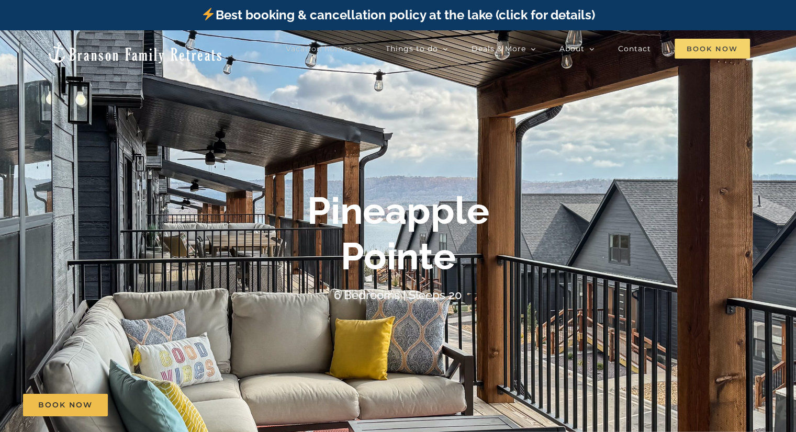
click at [700, 46] on span "Book Now" at bounding box center [712, 49] width 75 height 20
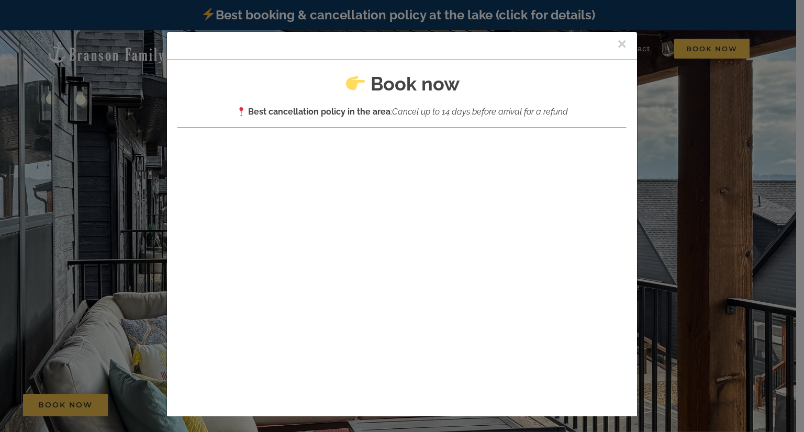
click at [617, 42] on button "×" at bounding box center [621, 44] width 9 height 16
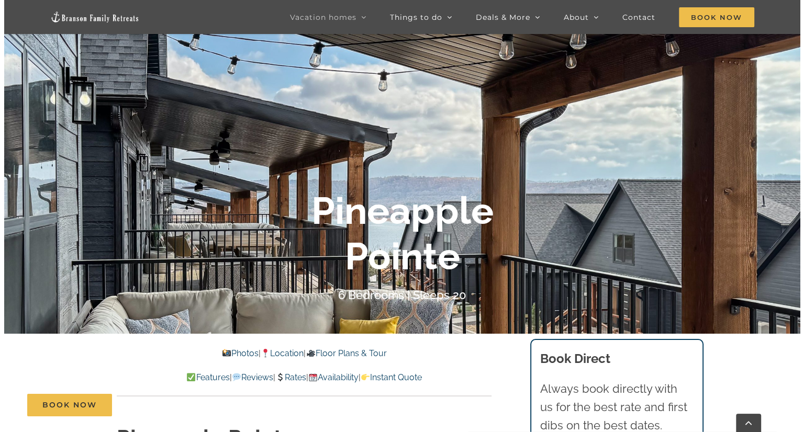
scroll to position [78, 0]
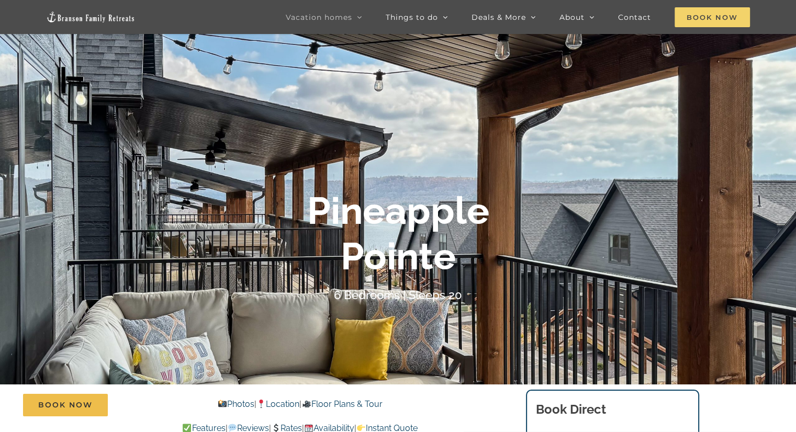
click at [689, 13] on span "Book Now" at bounding box center [712, 17] width 75 height 20
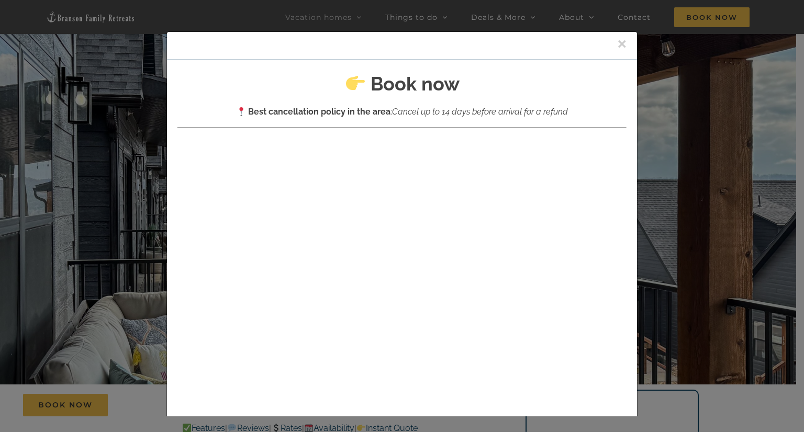
click at [620, 235] on div "Book now Best cancellation policy in the area : Cancel up to 14 days before arr…" at bounding box center [402, 344] width 470 height 568
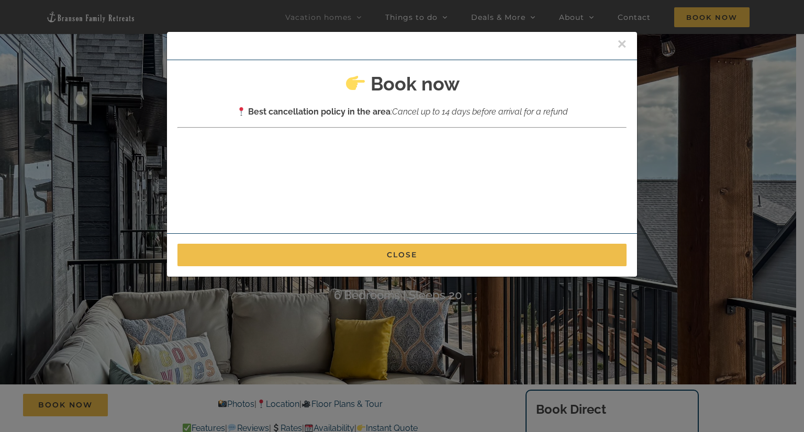
scroll to position [0, 0]
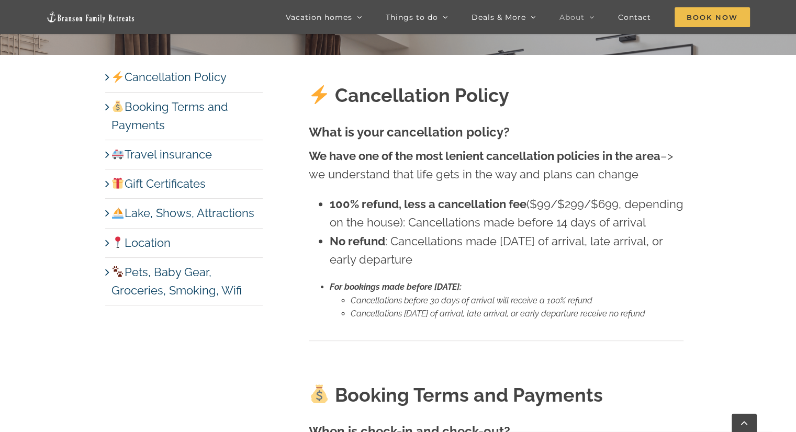
scroll to position [414, 0]
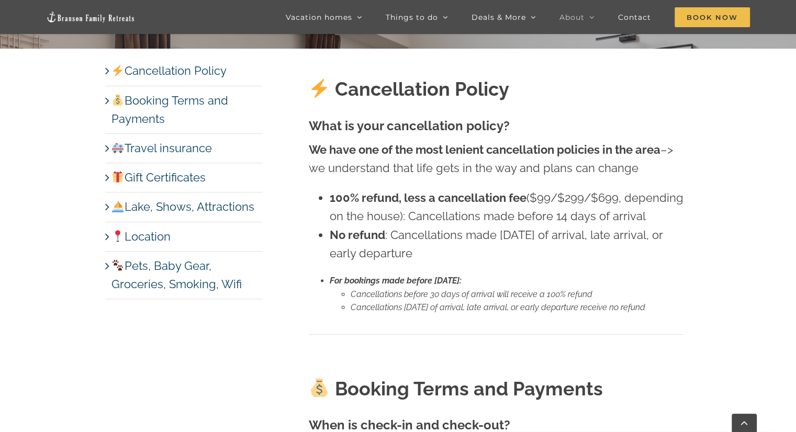
click at [111, 266] on link "Pets, Baby Gear, Groceries, Smoking, Wifi" at bounding box center [176, 275] width 130 height 32
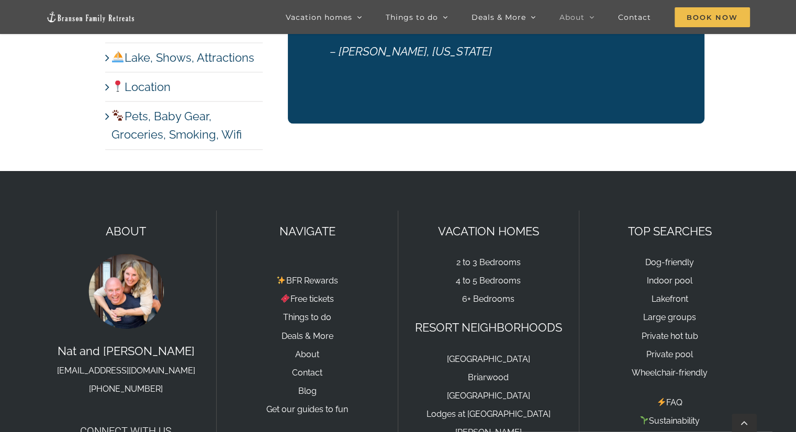
scroll to position [5979, 0]
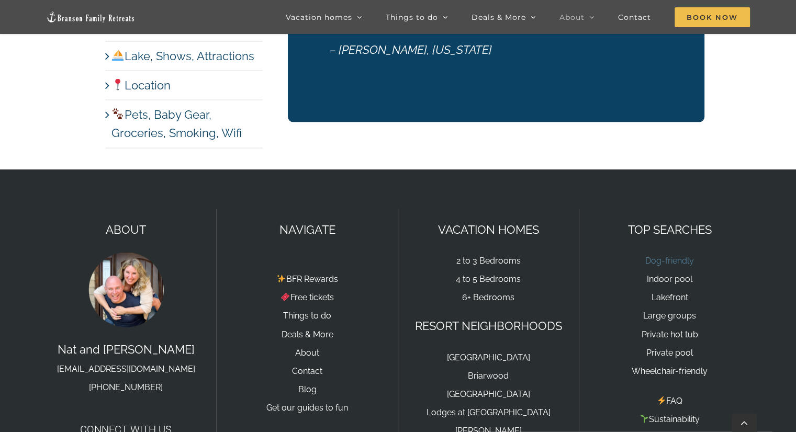
click at [669, 256] on link "Dog-friendly" at bounding box center [669, 261] width 49 height 10
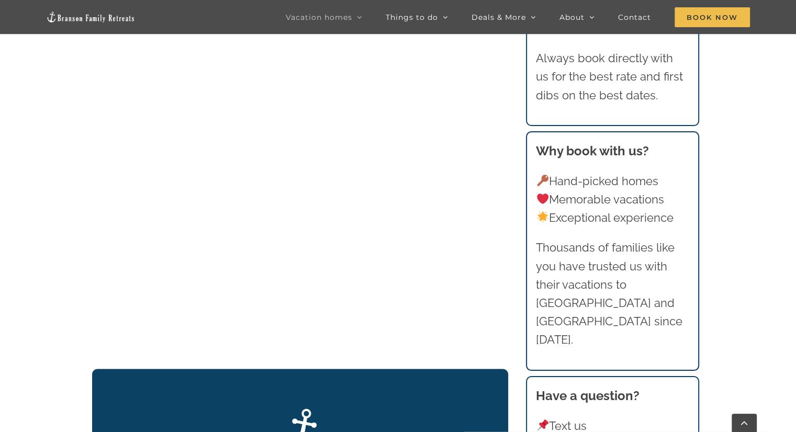
scroll to position [451, 0]
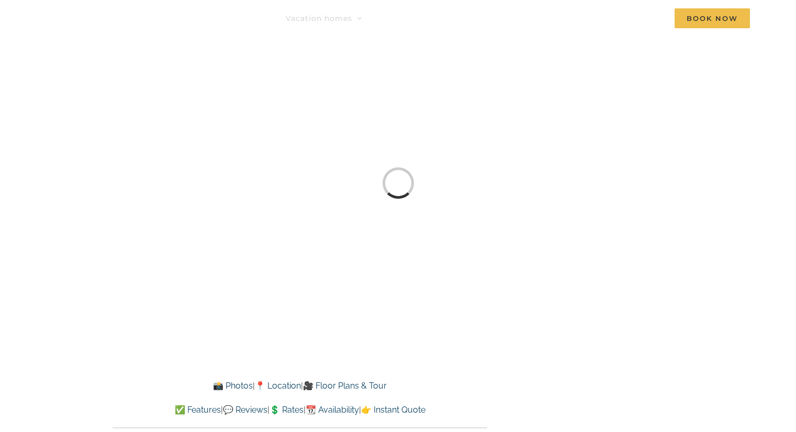
click at [154, 312] on div "Loading... [GEOGRAPHIC_DATA] 3 Bedrooms | Sleeps 14" at bounding box center [398, 183] width 796 height 366
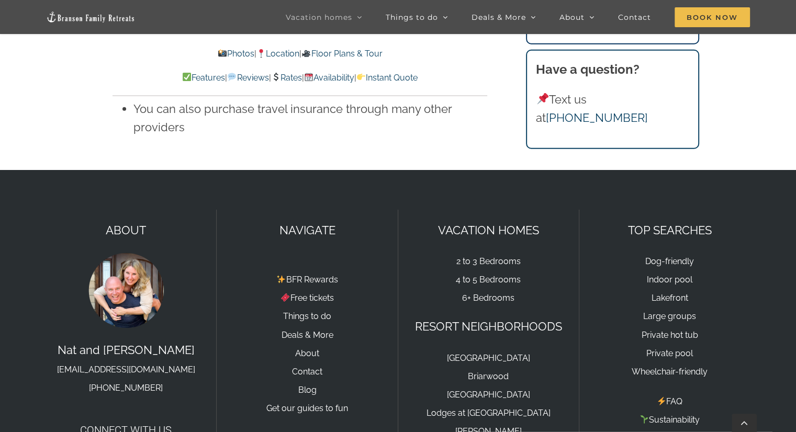
scroll to position [7039, 0]
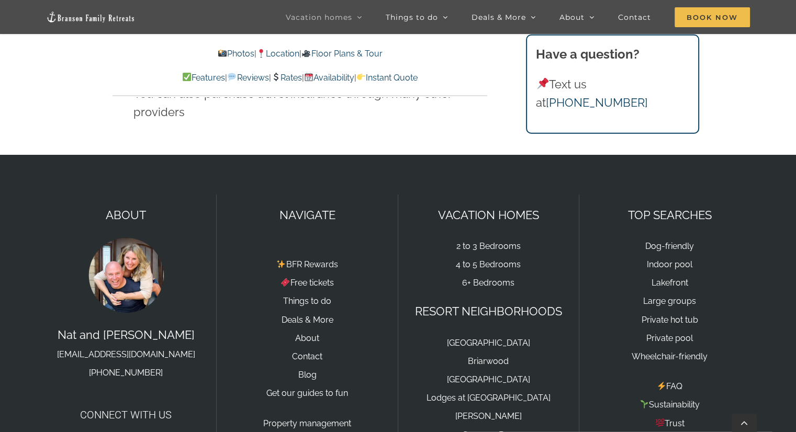
drag, startPoint x: 798, startPoint y: 51, endPoint x: 803, endPoint y: 417, distance: 365.4
click at [669, 382] on link "FAQ" at bounding box center [670, 387] width 26 height 10
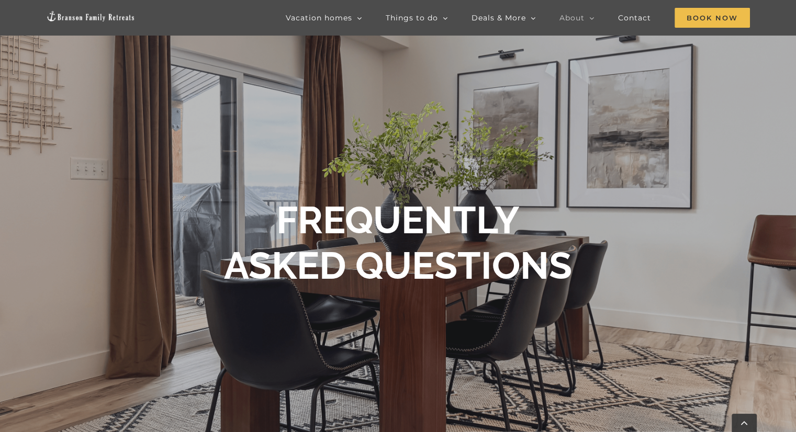
scroll to position [378, 0]
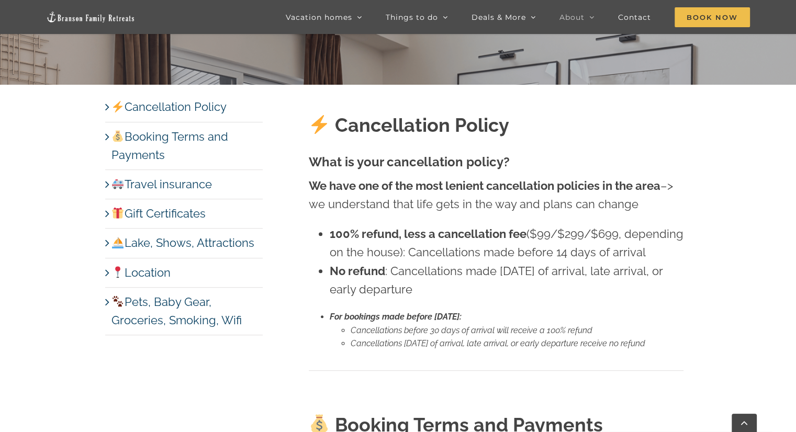
click at [111, 295] on link "Pets, Baby Gear, Groceries, Smoking, Wifi" at bounding box center [176, 311] width 130 height 32
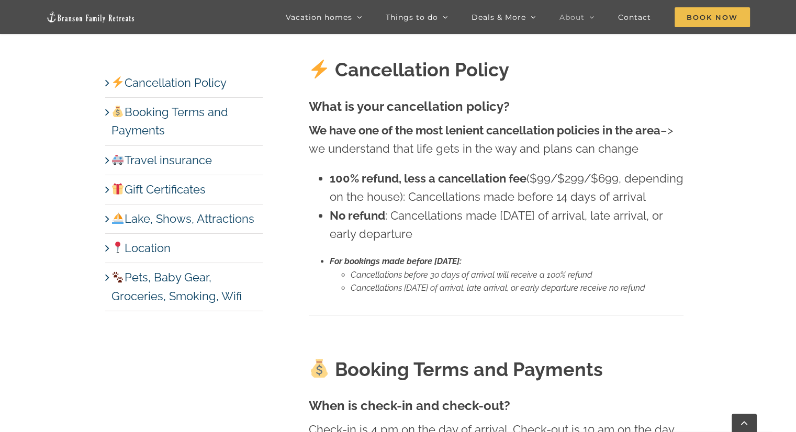
scroll to position [440, 0]
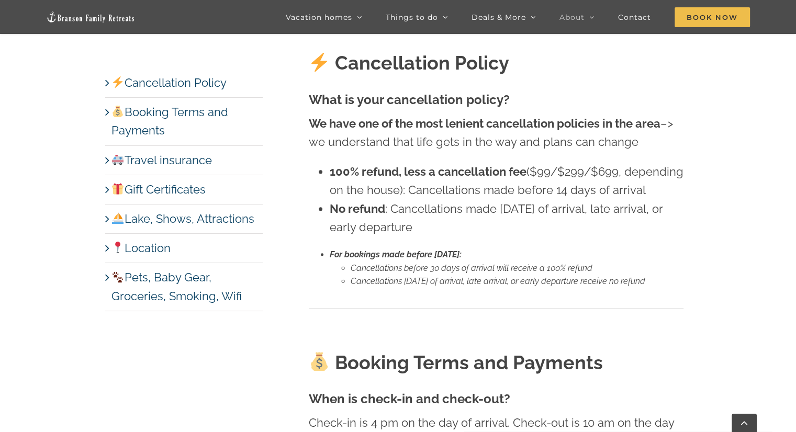
click at [183, 164] on link "Travel insurance" at bounding box center [161, 160] width 101 height 14
